Goal: Navigation & Orientation: Find specific page/section

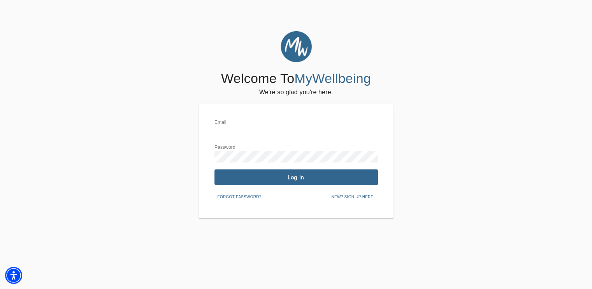
type input "[EMAIL_ADDRESS][DOMAIN_NAME]"
click at [281, 174] on span "Log In" at bounding box center [296, 177] width 157 height 7
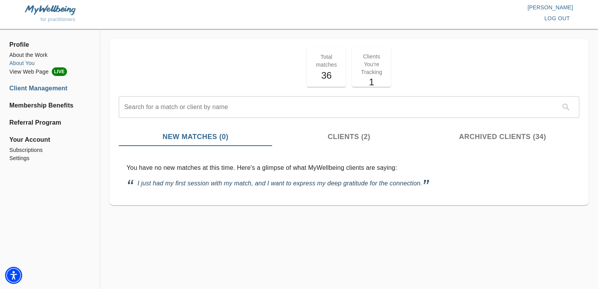
click at [28, 61] on li "About You" at bounding box center [49, 63] width 81 height 8
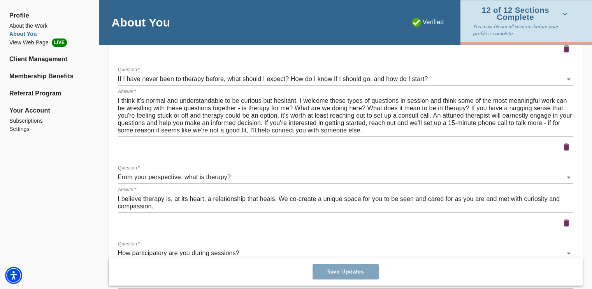
scroll to position [1150, 0]
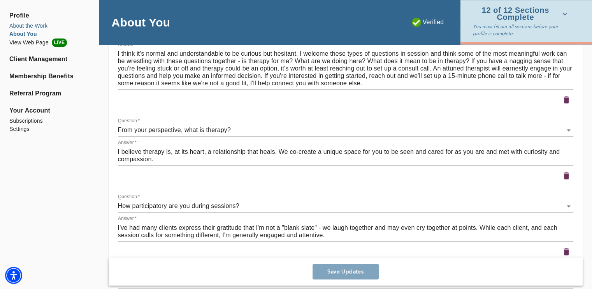
click at [43, 25] on li "About the Work" at bounding box center [49, 26] width 80 height 8
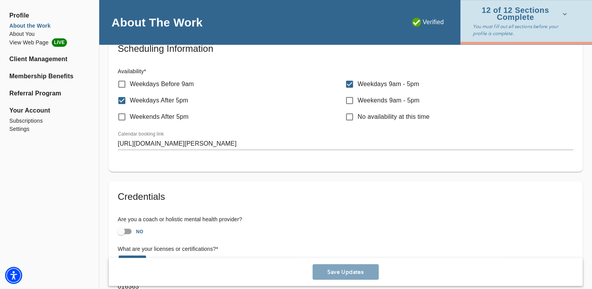
scroll to position [444, 0]
